Goal: Task Accomplishment & Management: Manage account settings

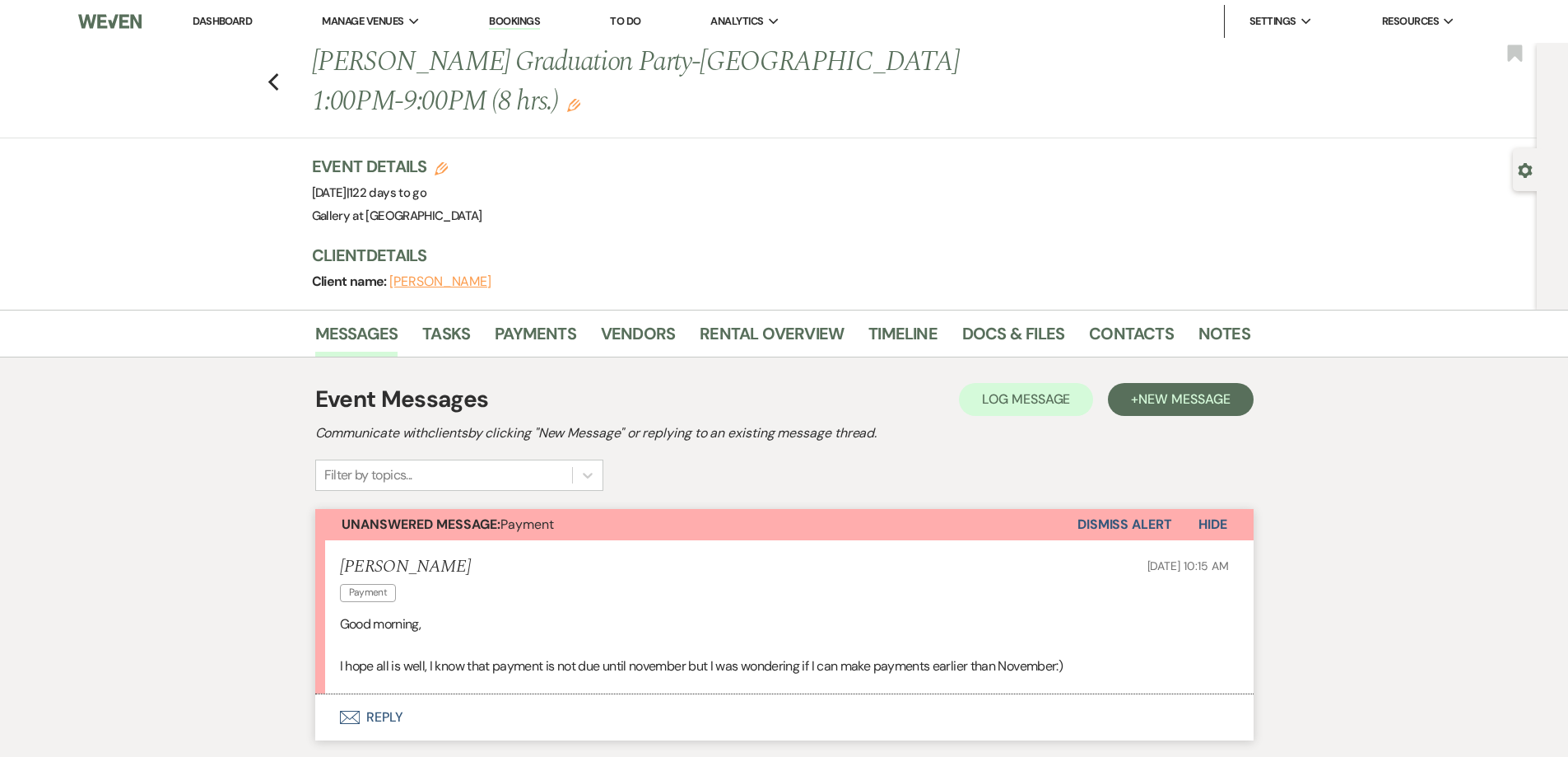
scroll to position [227, 0]
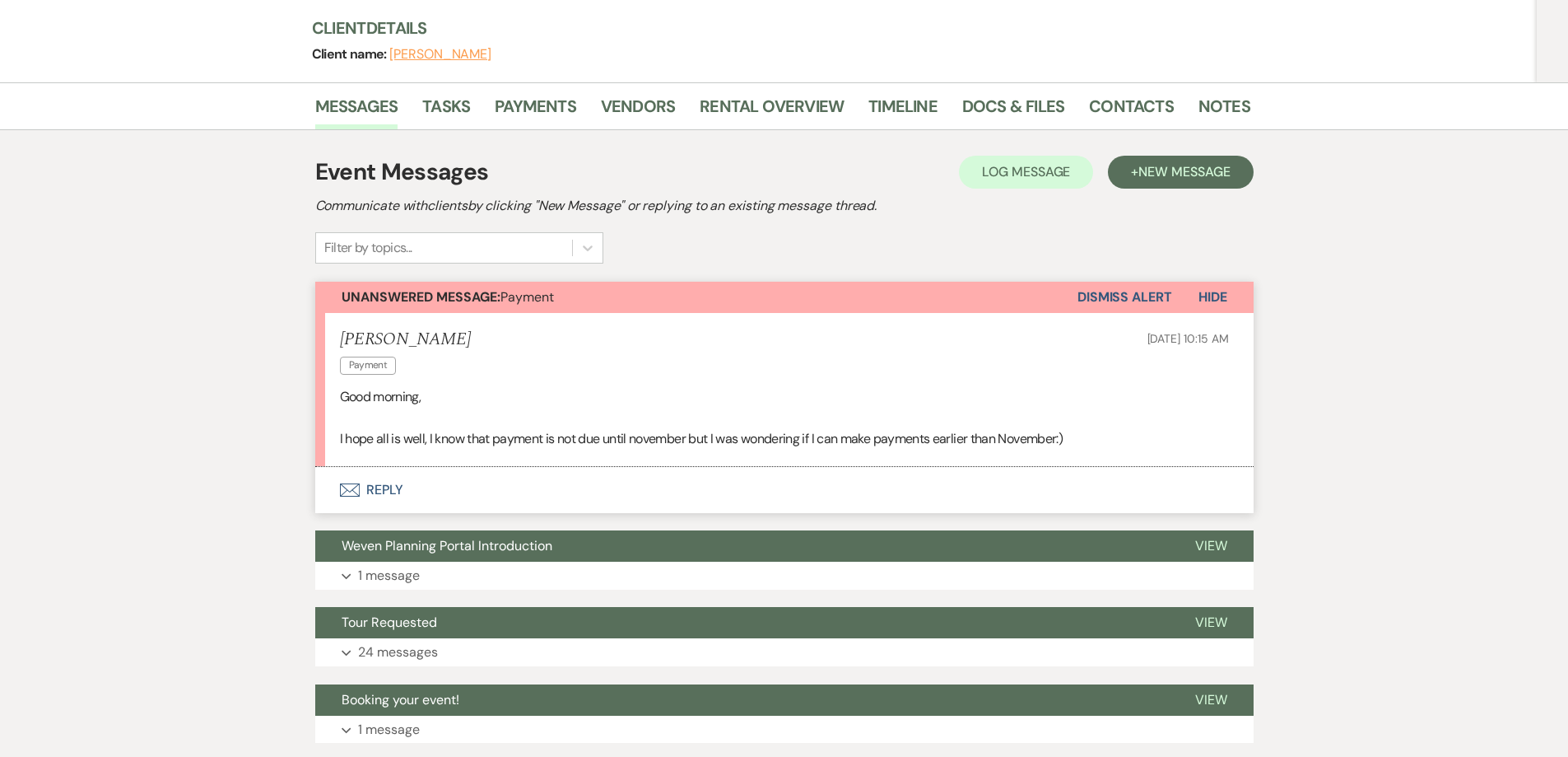
click at [640, 504] on button "Envelope Reply" at bounding box center [784, 490] width 938 height 46
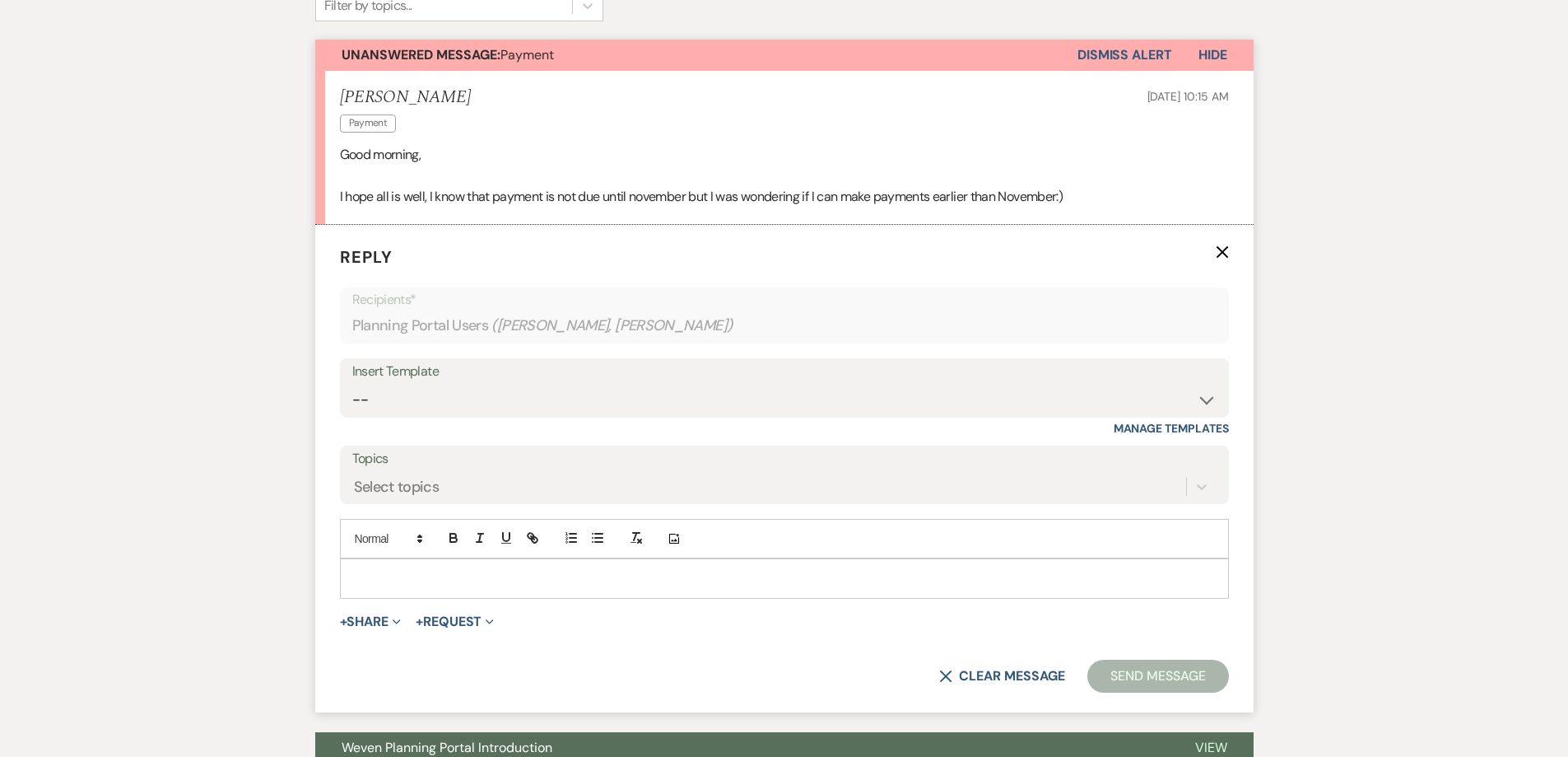
scroll to position [475, 0]
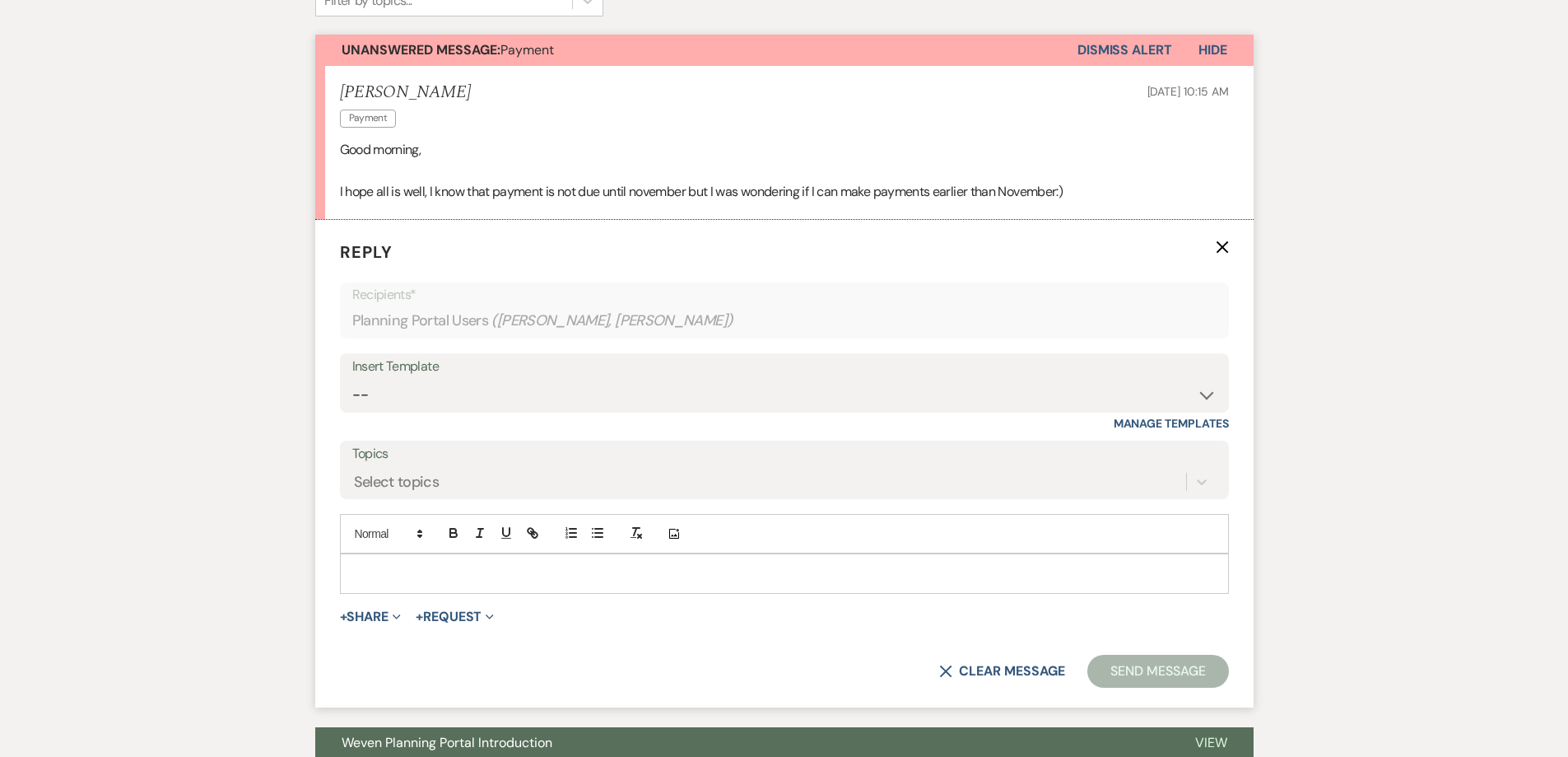
click at [629, 578] on p at bounding box center [784, 572] width 862 height 18
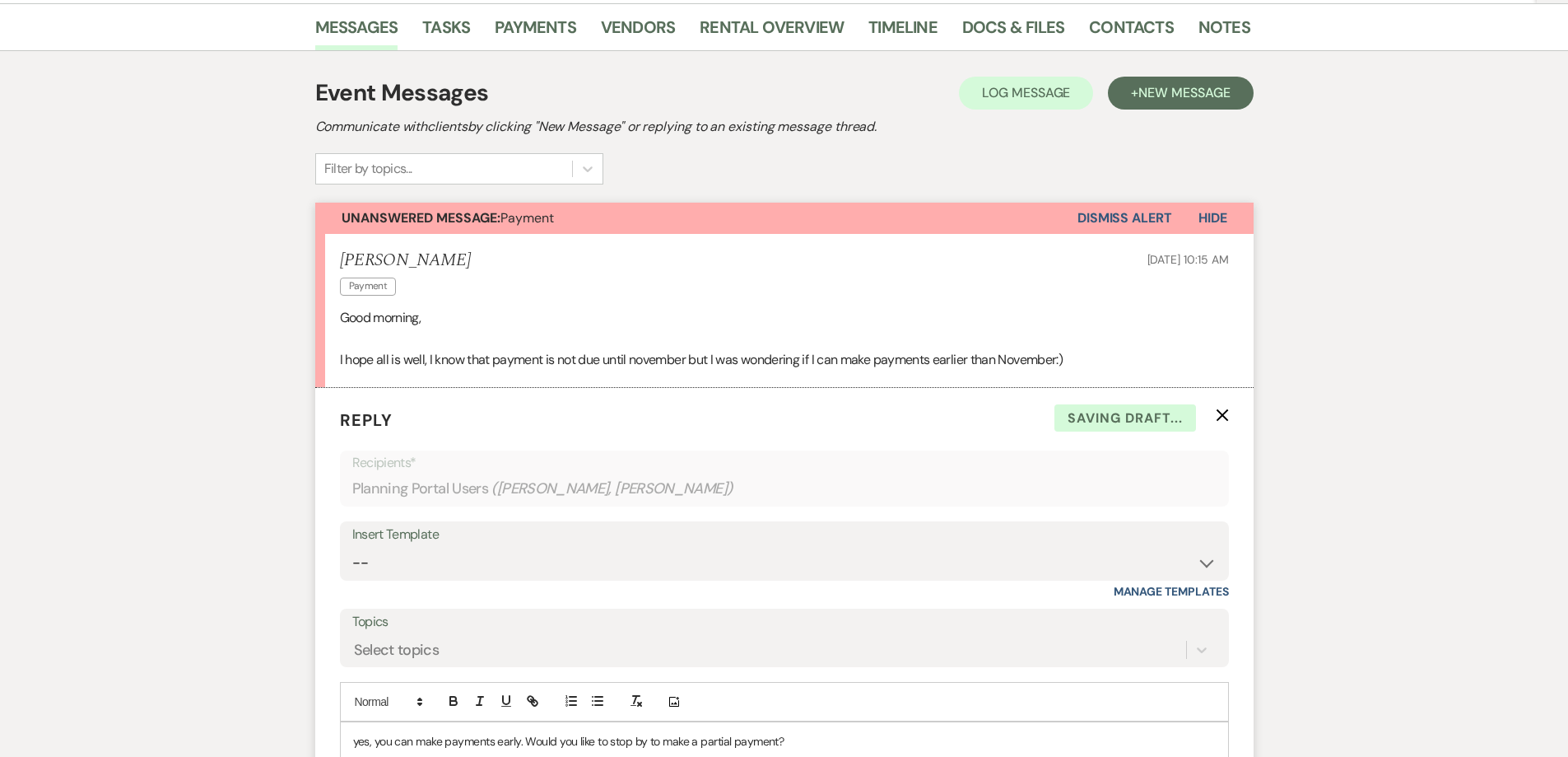
scroll to position [145, 0]
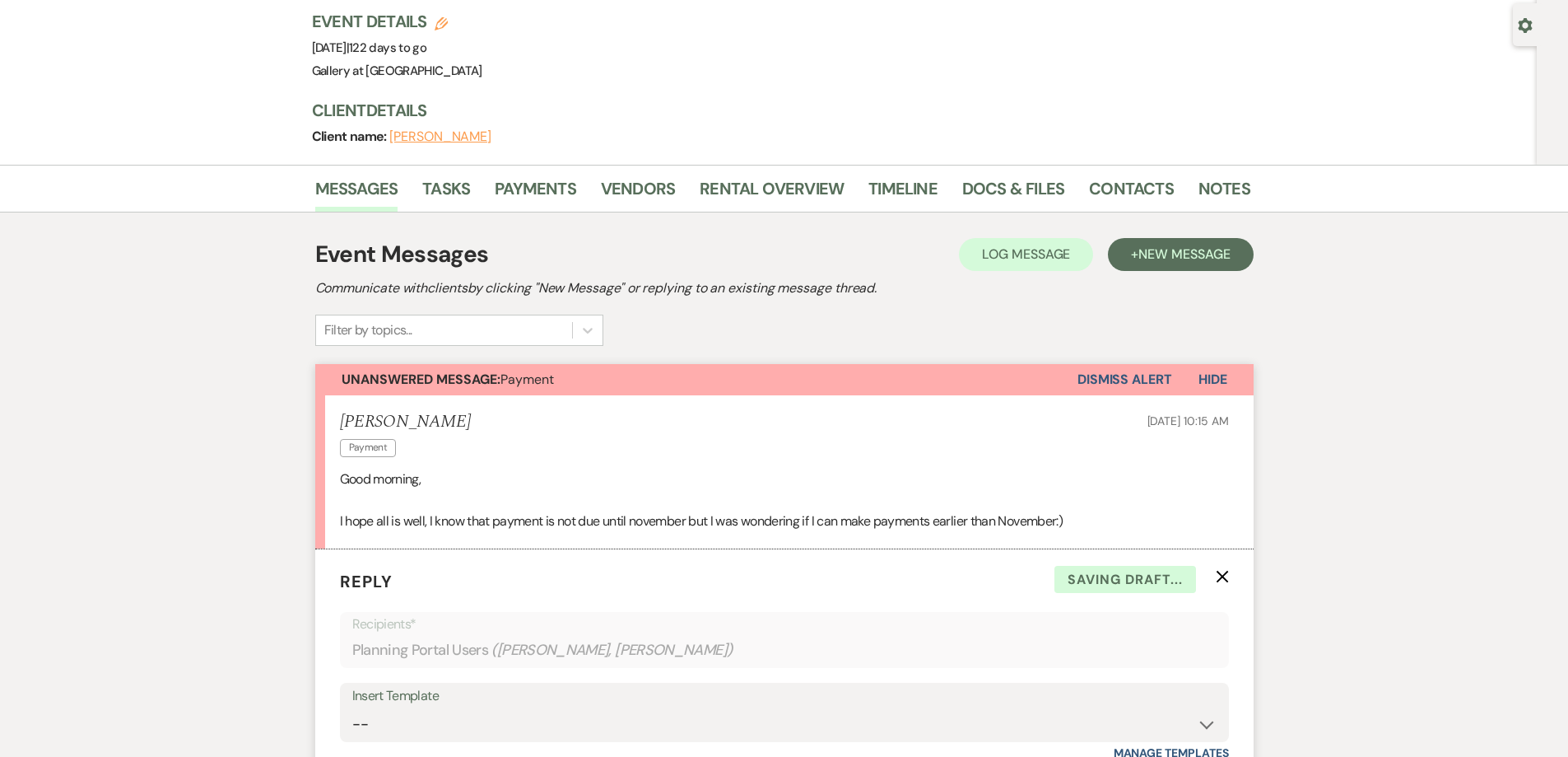
click at [534, 173] on li "Payments" at bounding box center [548, 192] width 106 height 39
click at [535, 191] on link "Payments" at bounding box center [535, 193] width 81 height 36
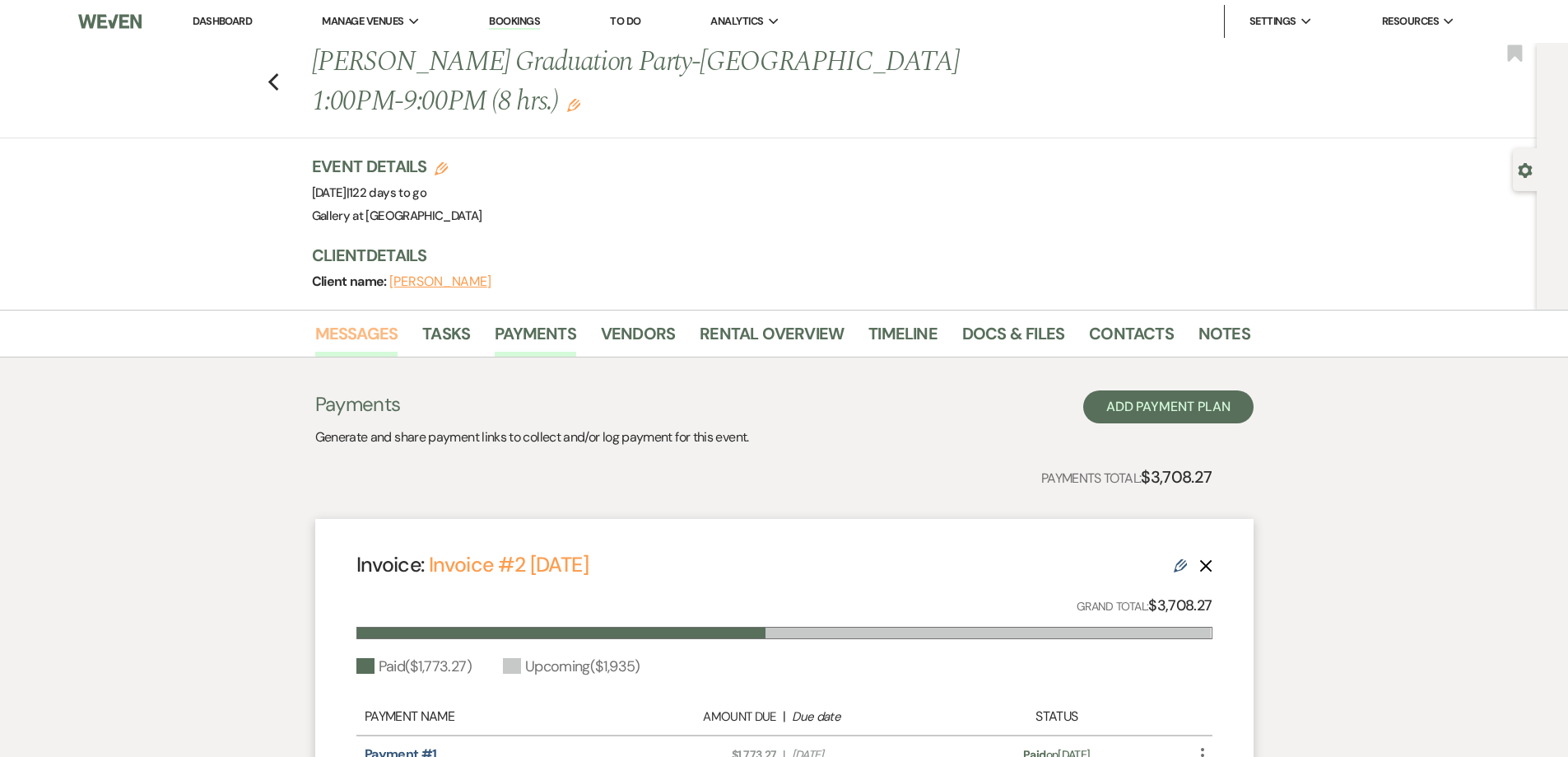
click at [357, 329] on link "Messages" at bounding box center [356, 338] width 83 height 36
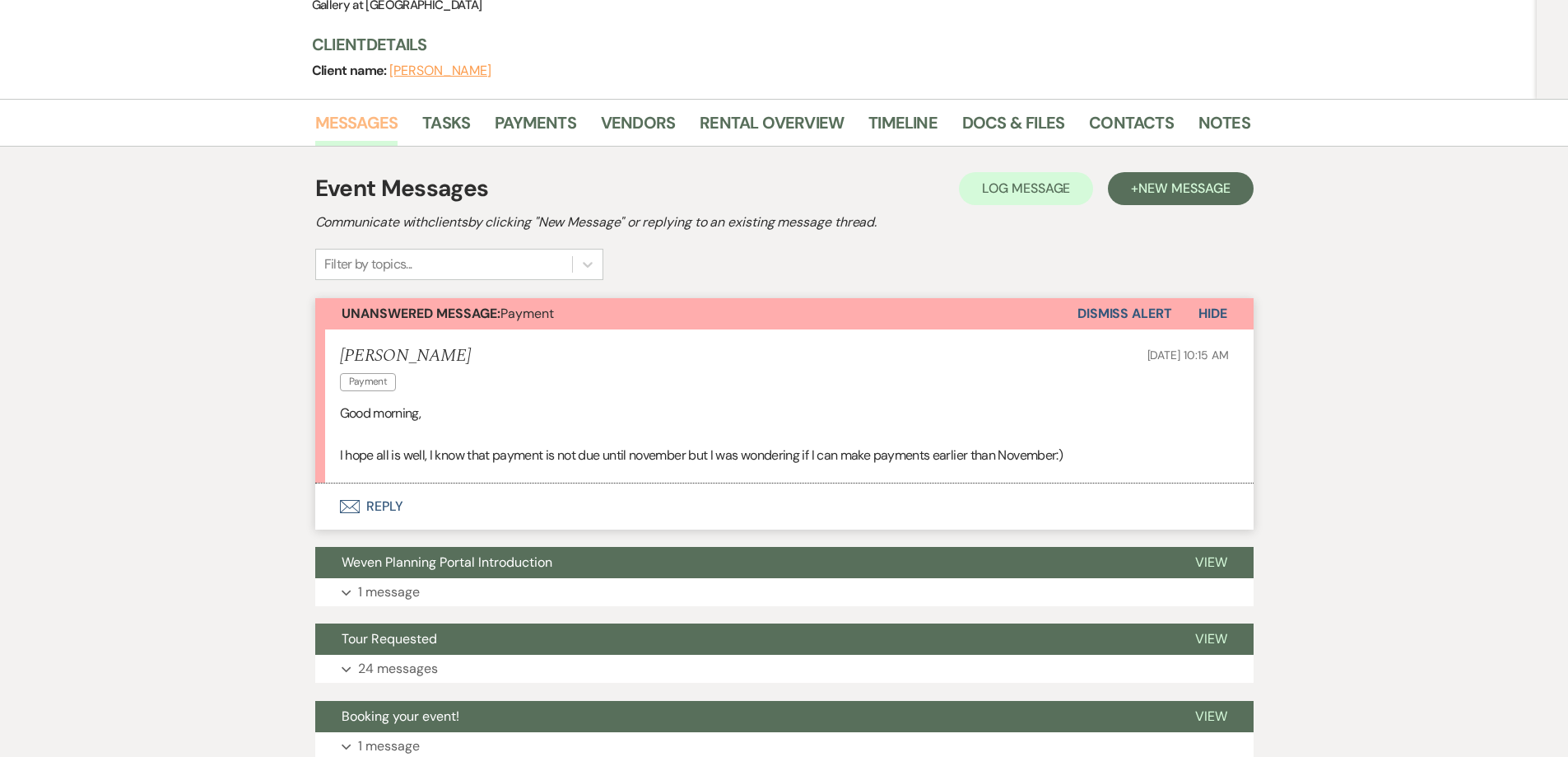
scroll to position [239, 0]
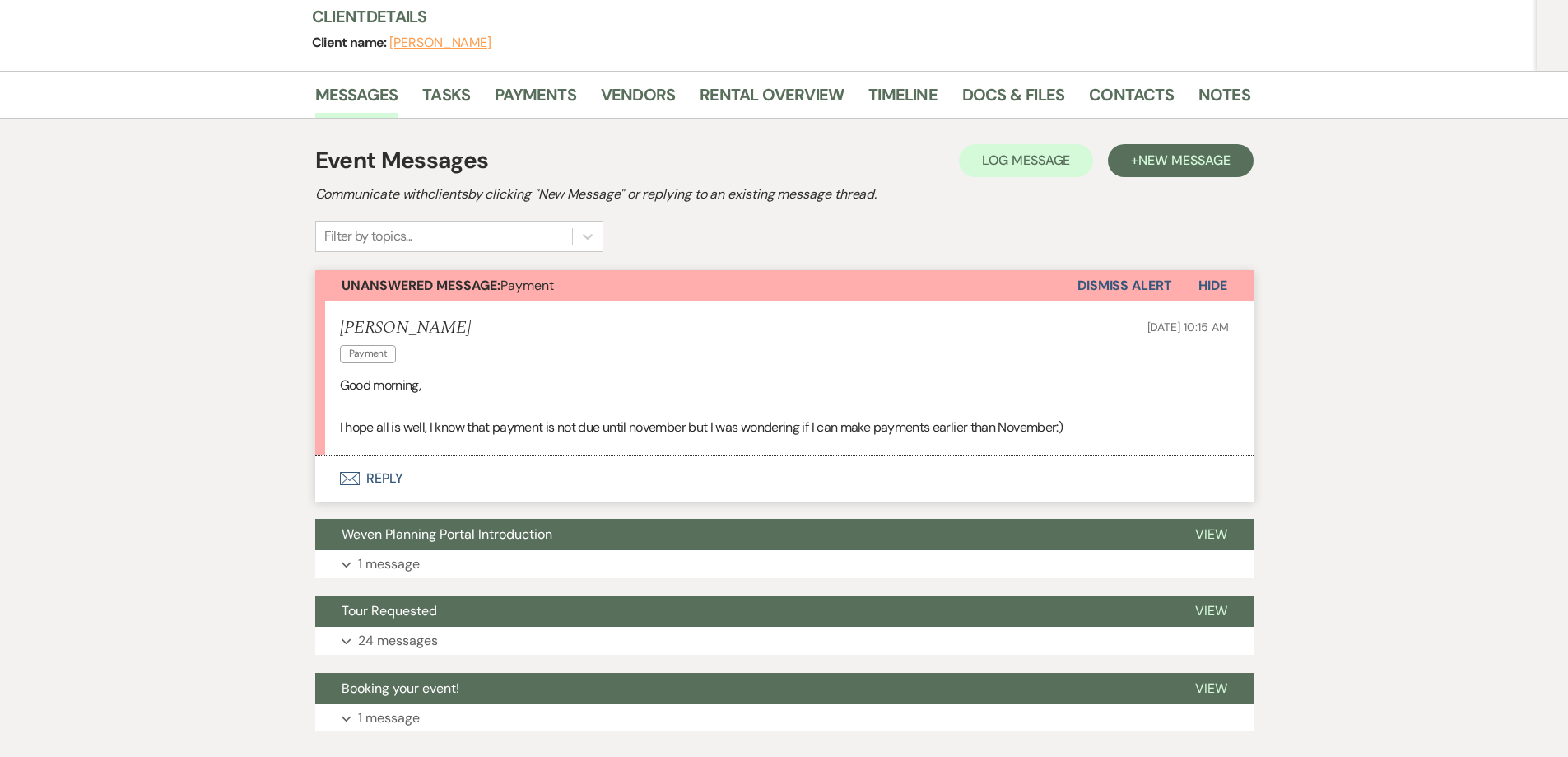
click at [438, 483] on button "Envelope Reply" at bounding box center [784, 479] width 938 height 46
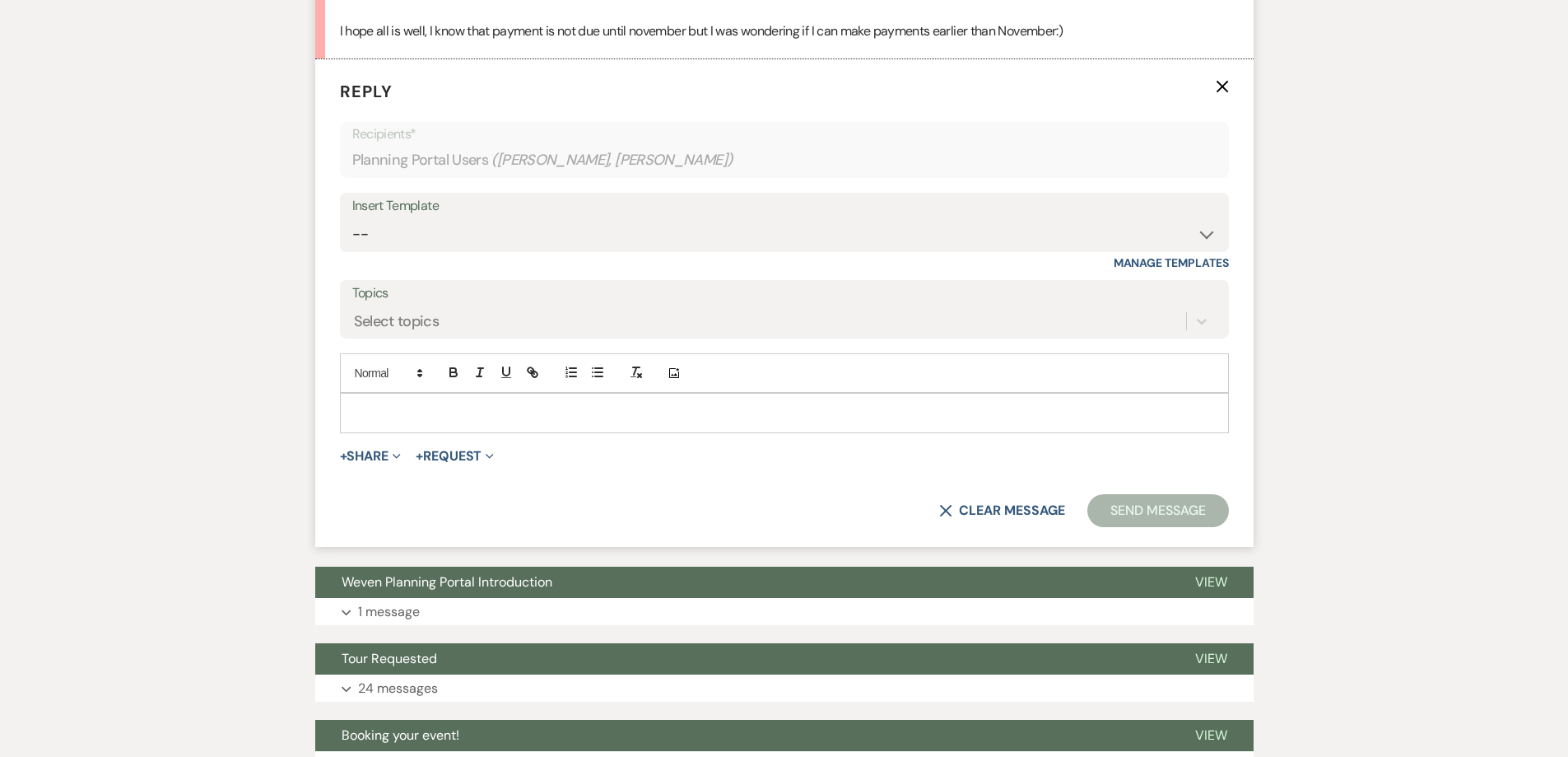
scroll to position [651, 0]
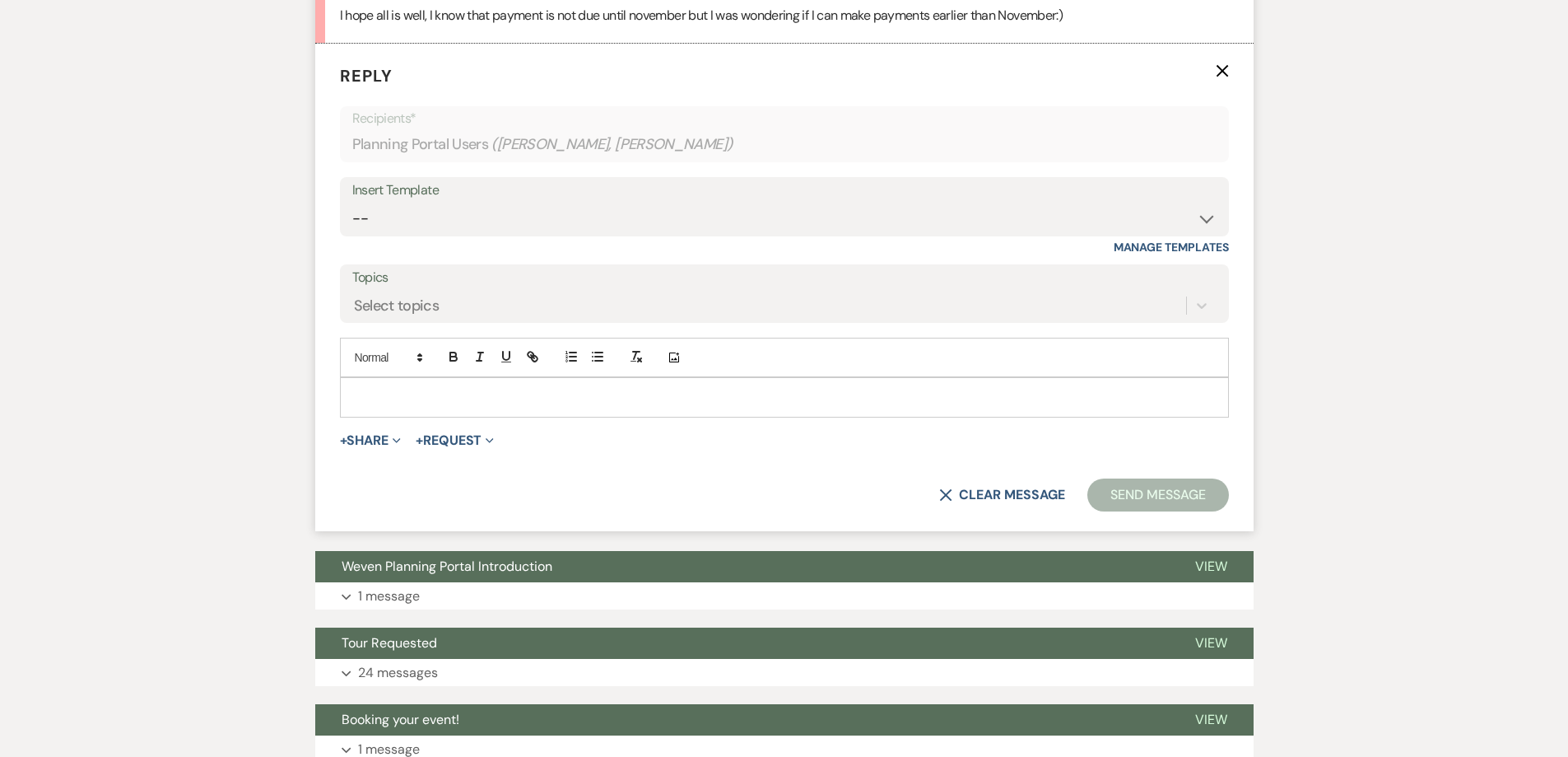
click at [443, 385] on div at bounding box center [784, 397] width 887 height 38
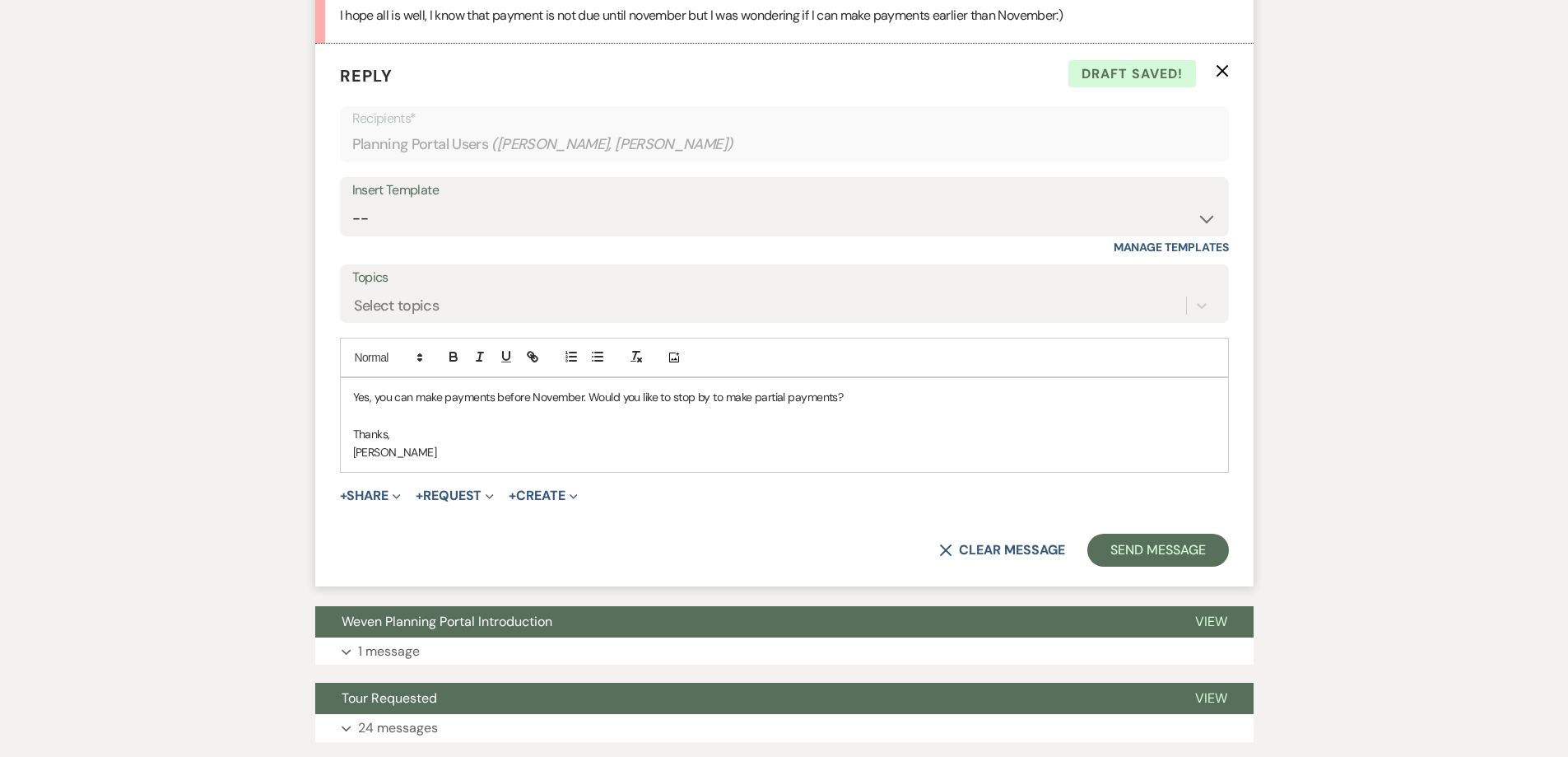
click at [751, 402] on p "Yes, you can make payments before November. Would you like to stop by to make p…" at bounding box center [784, 397] width 862 height 18
click at [845, 396] on p "Yes, you can make payments before November. Would you like to stop by to make a…" at bounding box center [784, 397] width 862 height 18
click at [1111, 560] on button "Send Message" at bounding box center [1157, 550] width 141 height 33
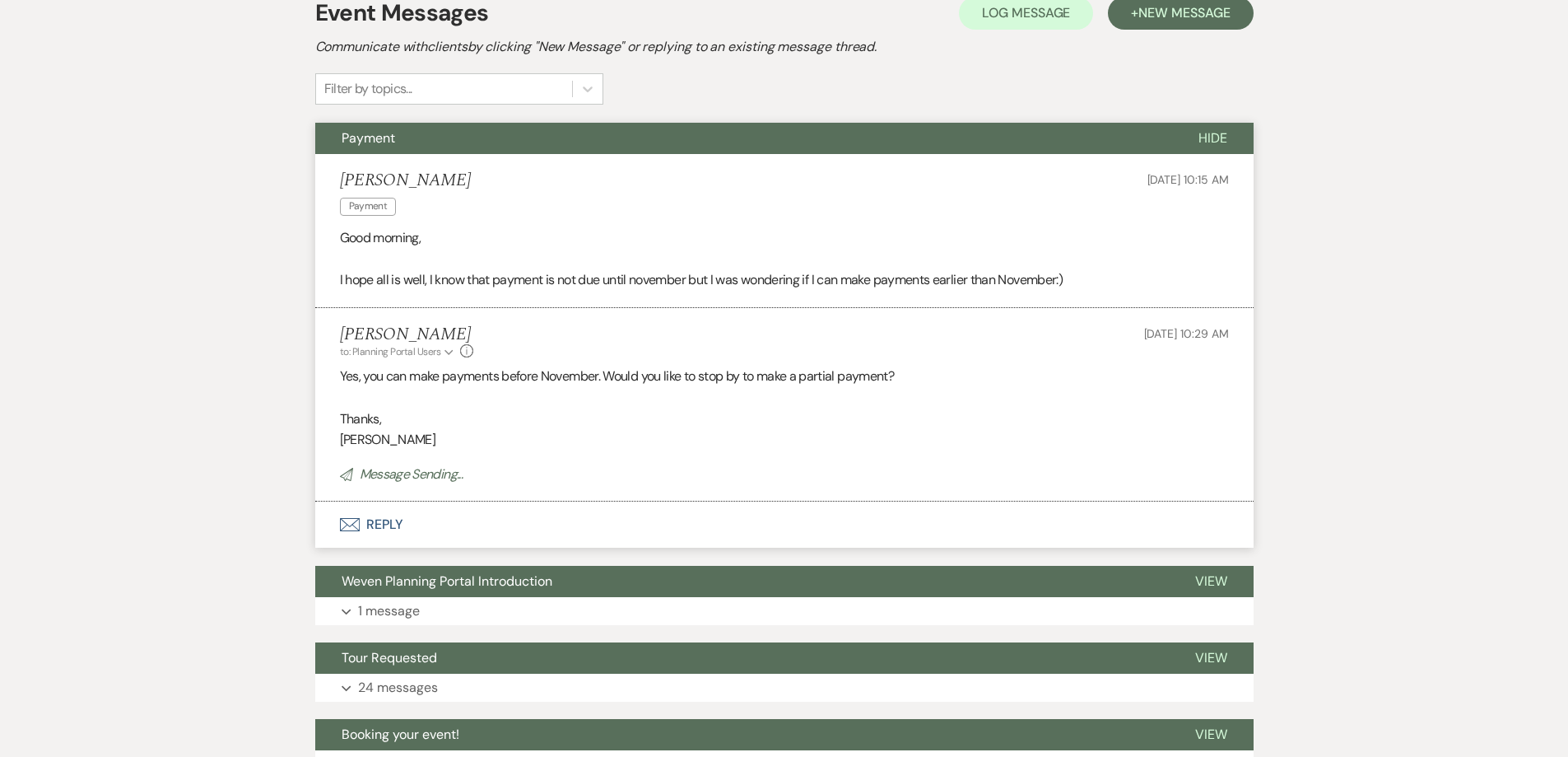
scroll to position [292, 0]
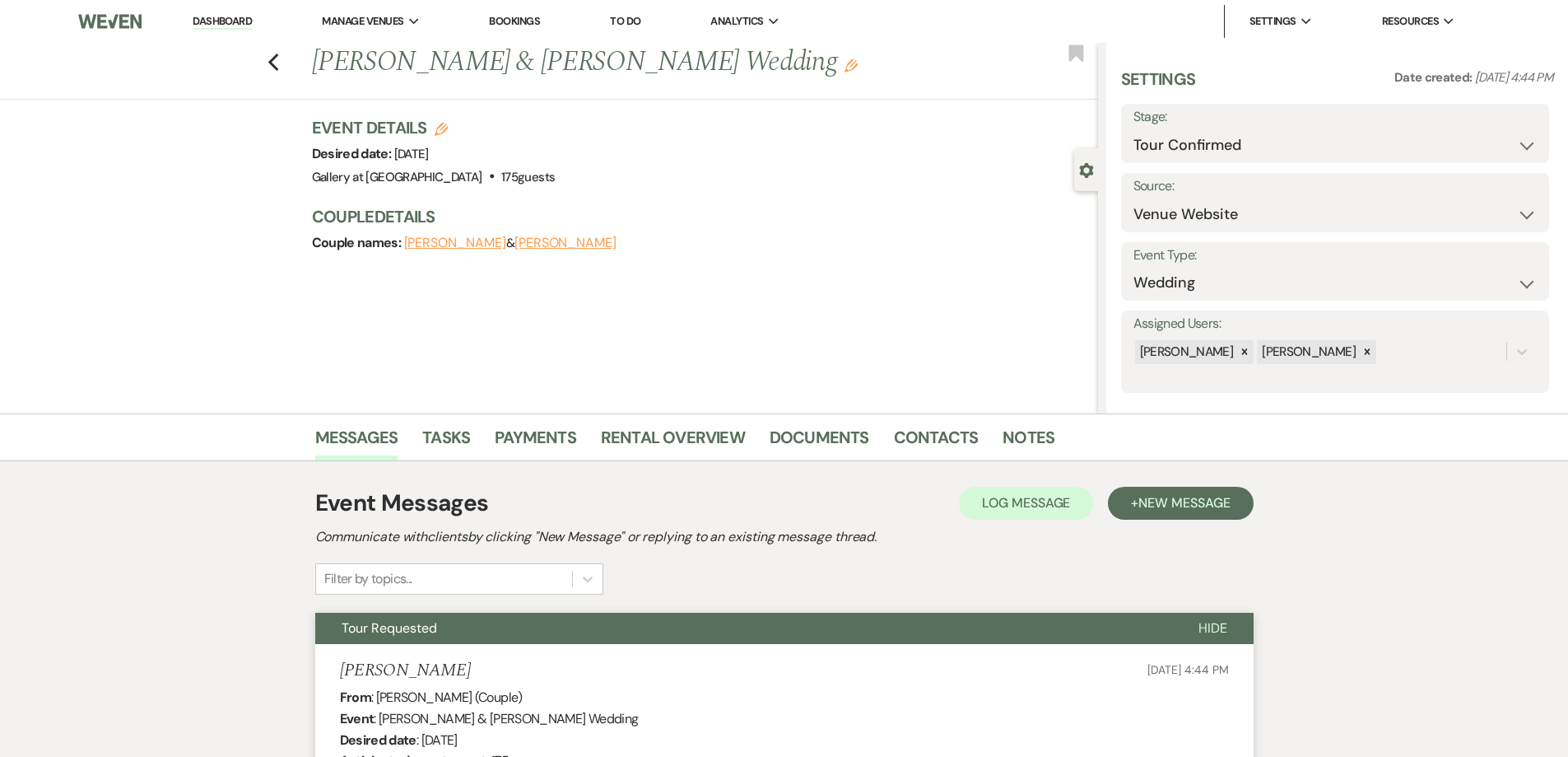
select select "4"
select select "5"
drag, startPoint x: 214, startPoint y: 18, endPoint x: 211, endPoint y: 4, distance: 14.3
click at [213, 18] on link "Dashboard" at bounding box center [221, 21] width 59 height 15
select select "6"
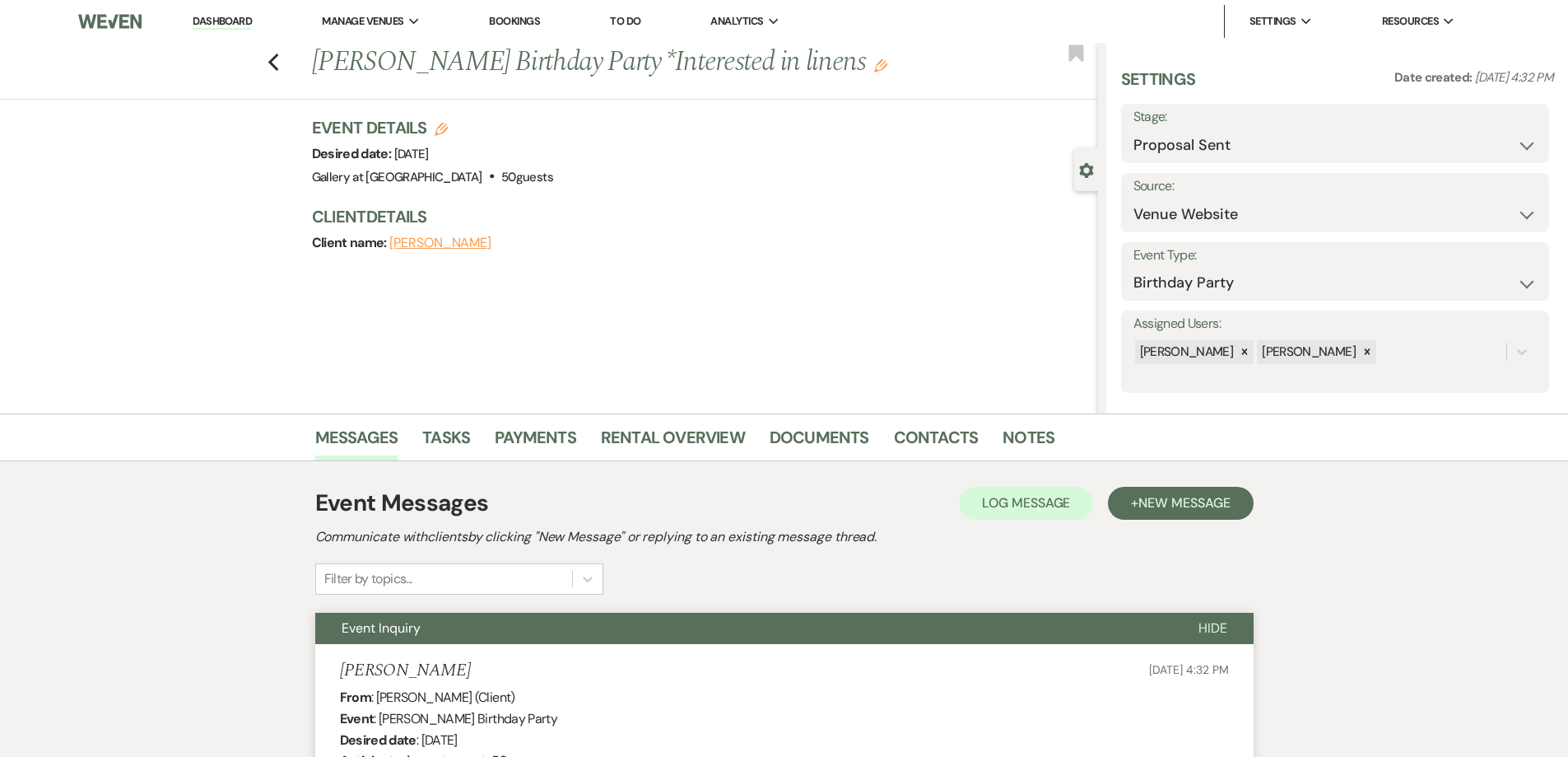
select select "5"
select select "4"
click at [234, 19] on link "Dashboard" at bounding box center [221, 21] width 59 height 15
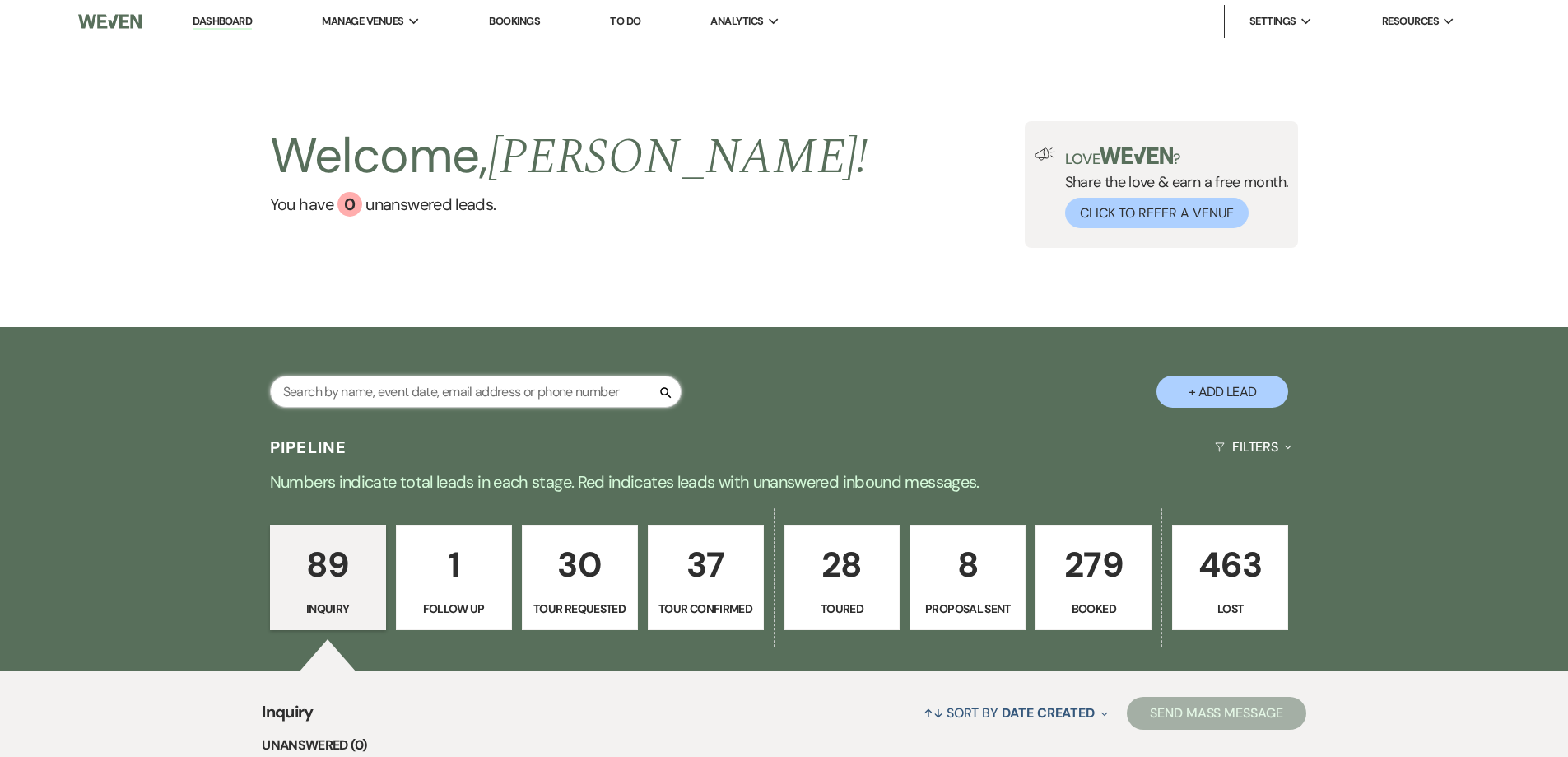
click at [525, 376] on input "text" at bounding box center [476, 391] width 412 height 32
type input "[PERSON_NAME]"
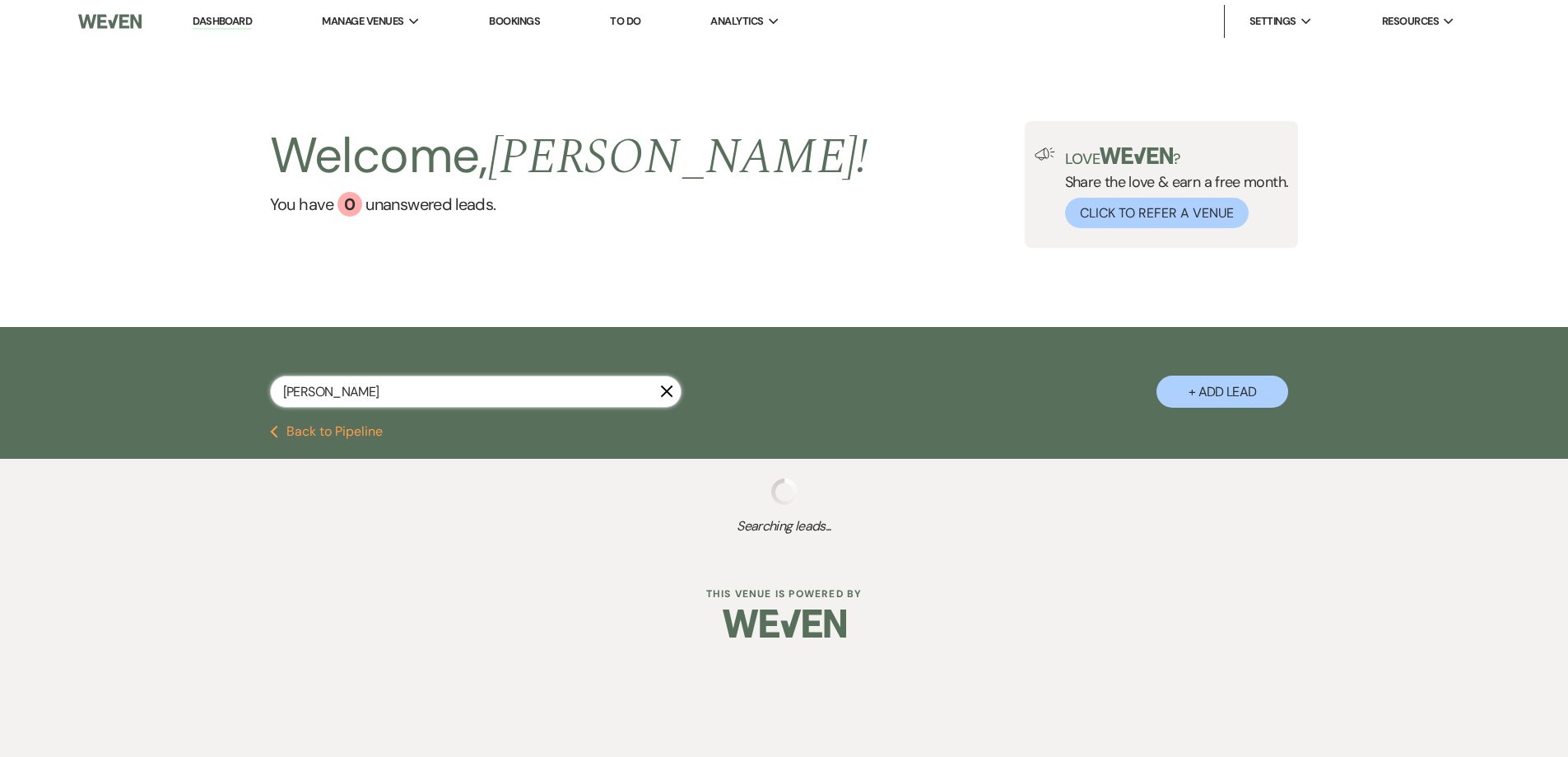
select select "4"
select select "8"
select select "5"
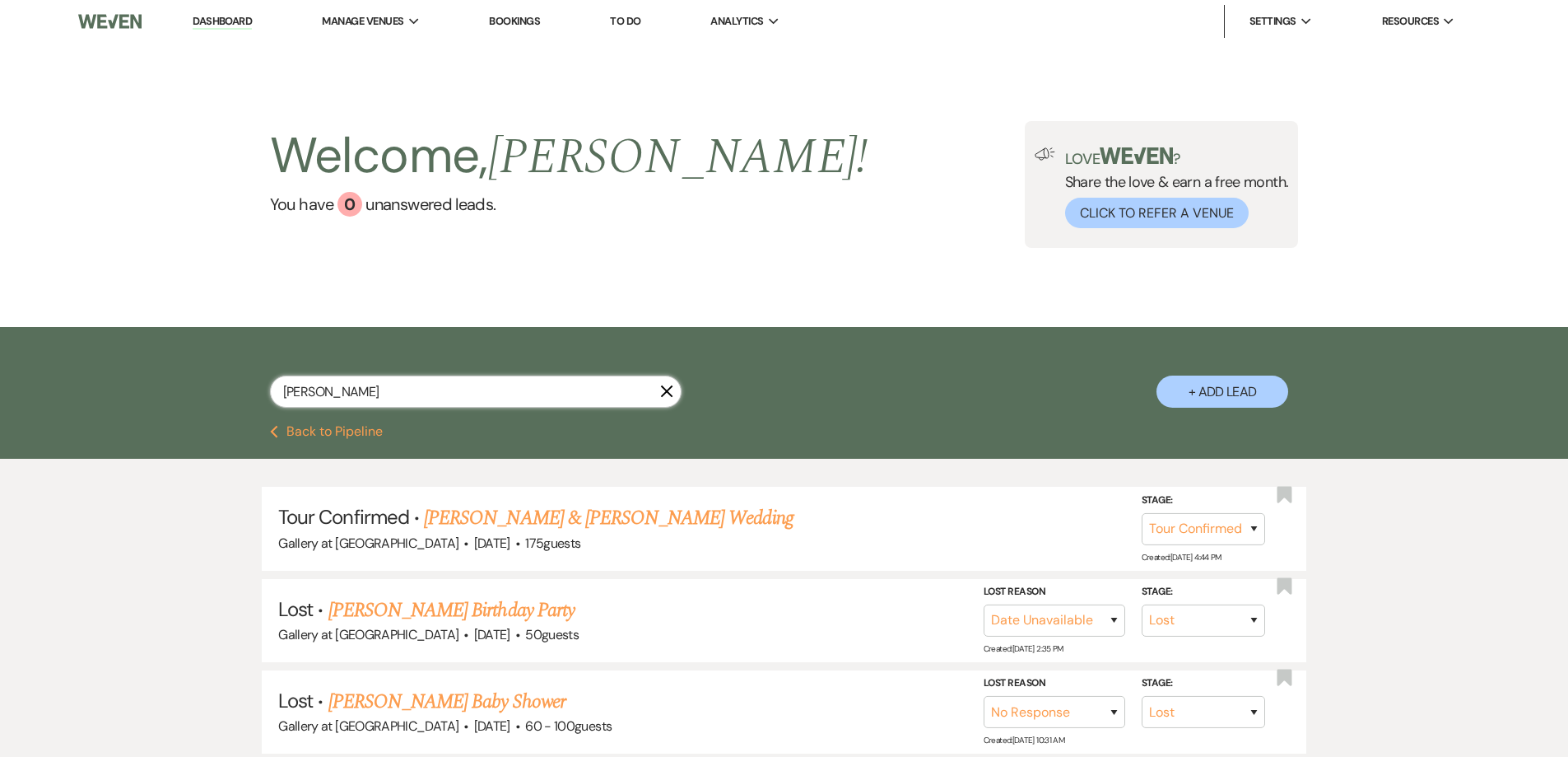
type input "[PERSON_NAME]"
click at [232, 19] on link "Dashboard" at bounding box center [221, 21] width 59 height 15
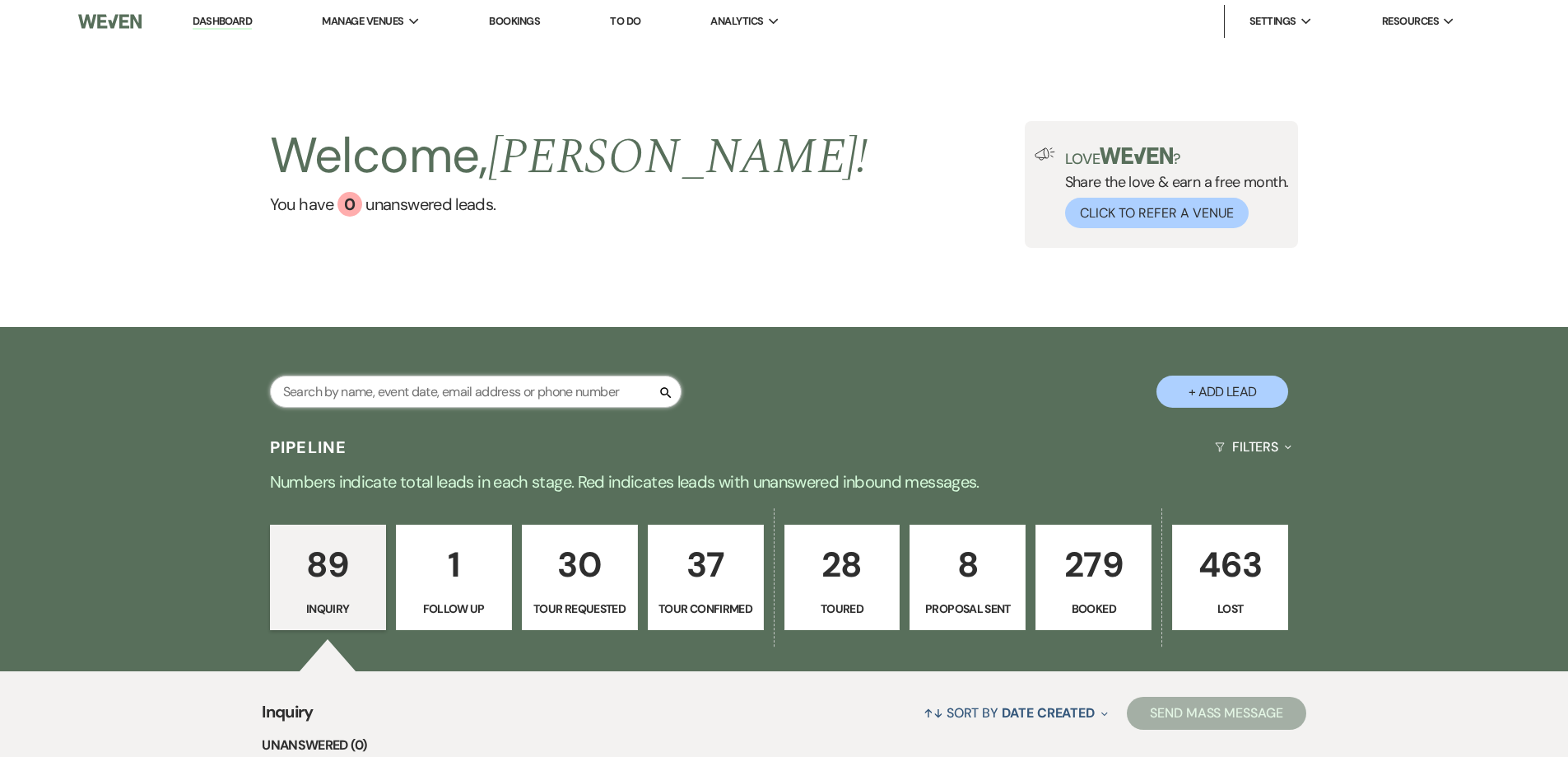
click at [469, 400] on input "text" at bounding box center [476, 391] width 412 height 32
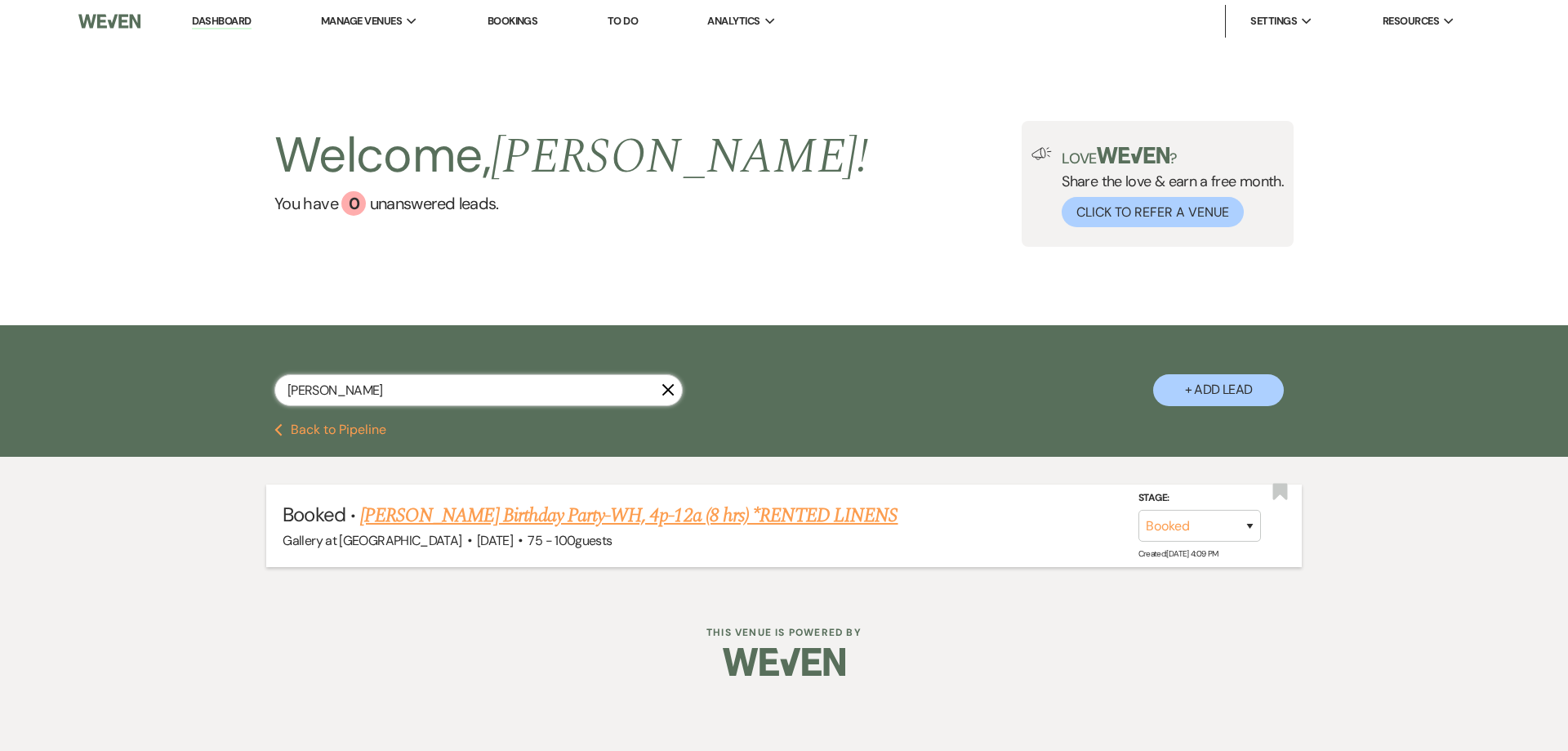
type input "[PERSON_NAME]"
click at [529, 513] on link "[PERSON_NAME] Birthday Party-WH, 4p-12a (8 hrs) *RENTED LINENS" at bounding box center [628, 515] width 537 height 30
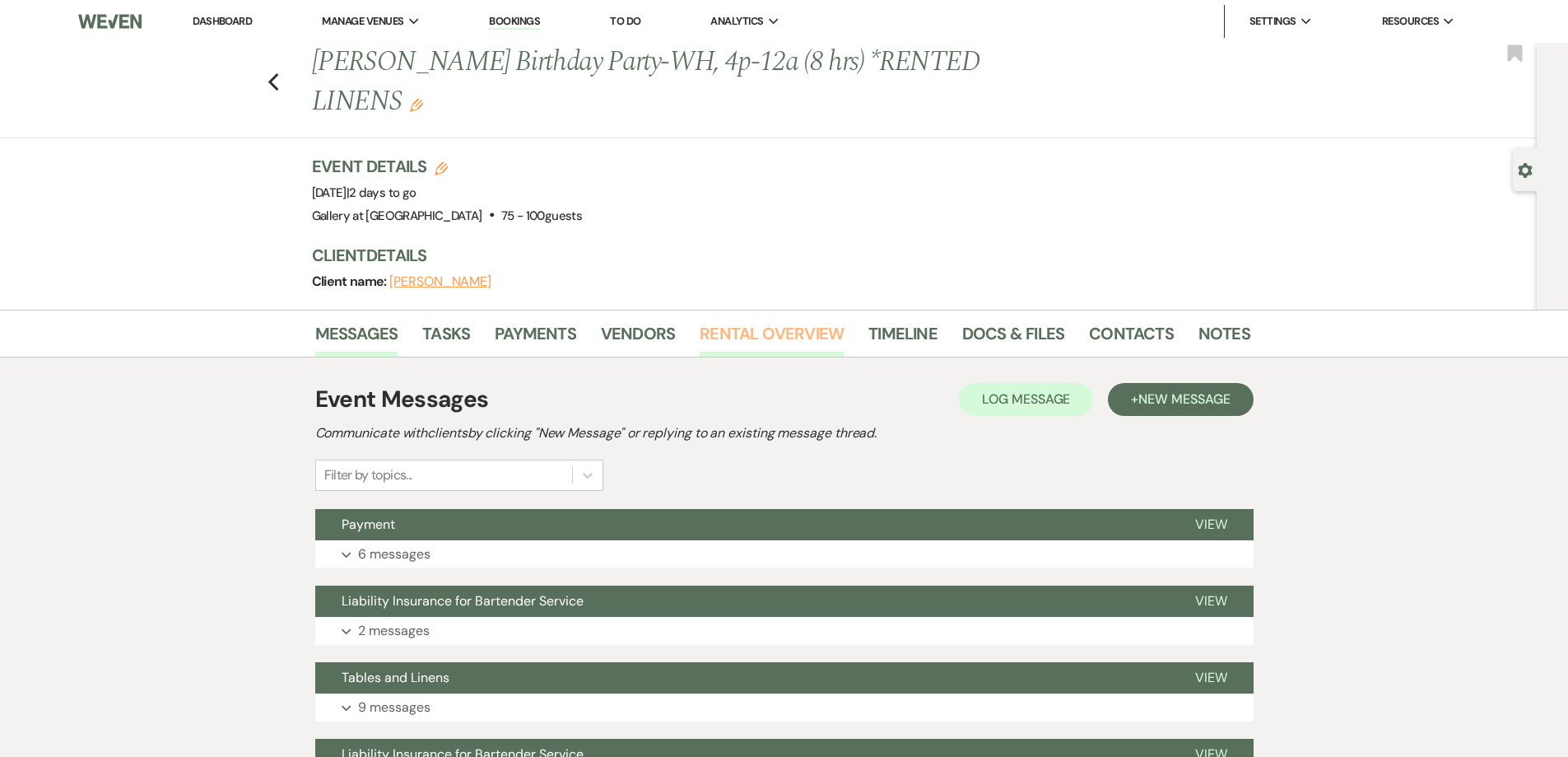
click at [761, 339] on link "Rental Overview" at bounding box center [771, 338] width 144 height 36
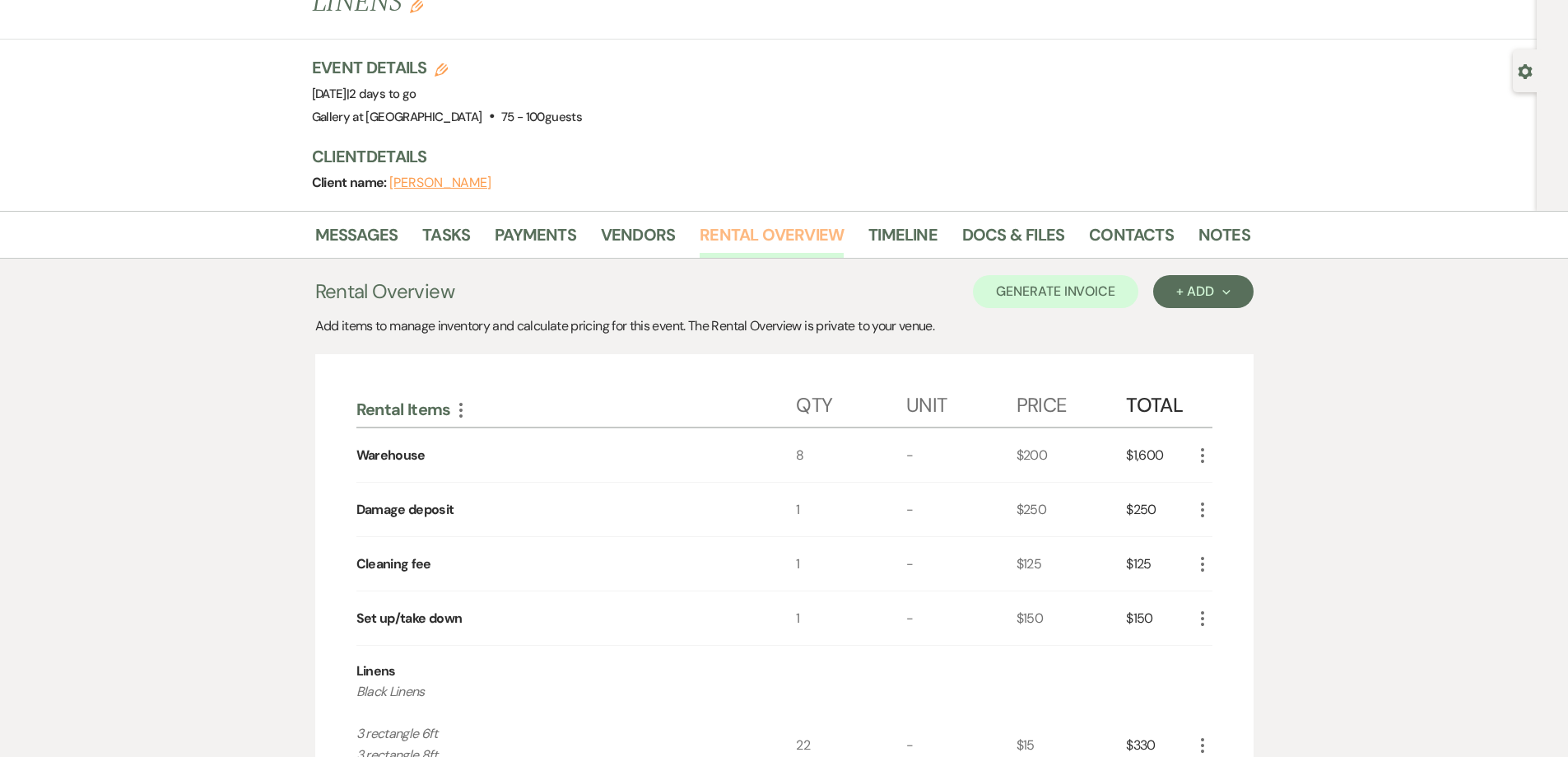
scroll to position [330, 0]
